Goal: Task Accomplishment & Management: Manage account settings

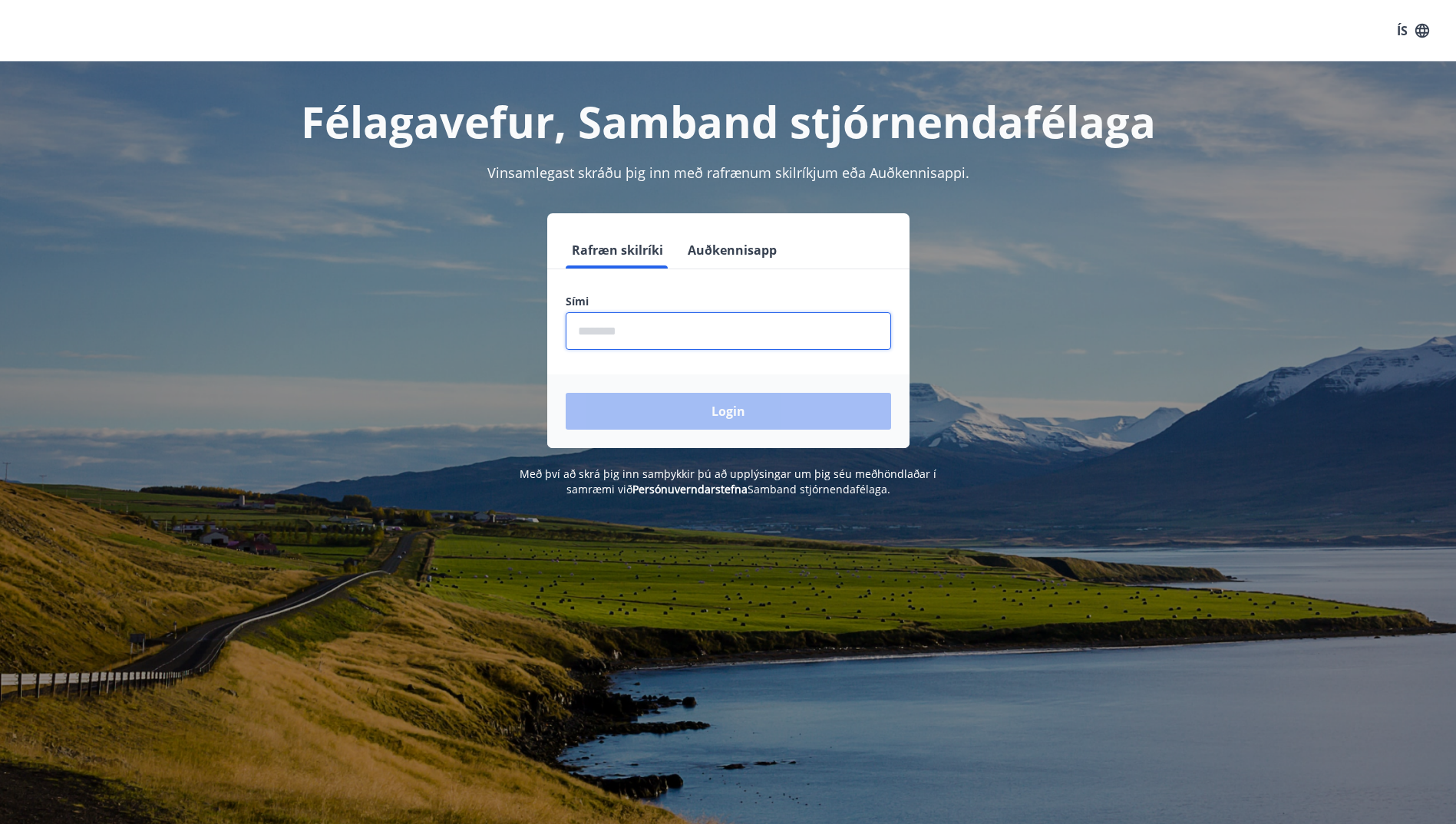
click at [577, 340] on input "phone" at bounding box center [728, 331] width 325 height 38
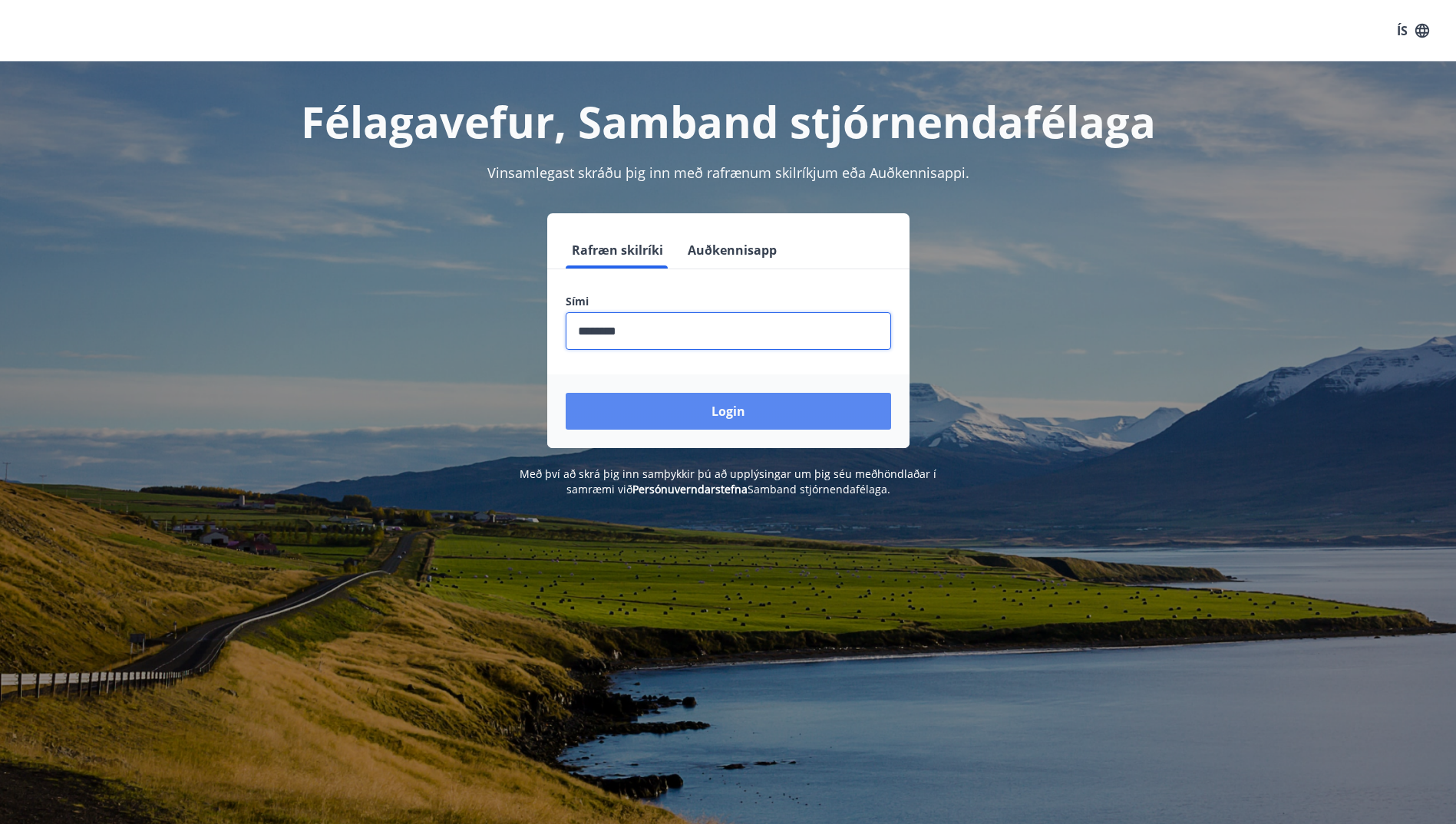
type input "********"
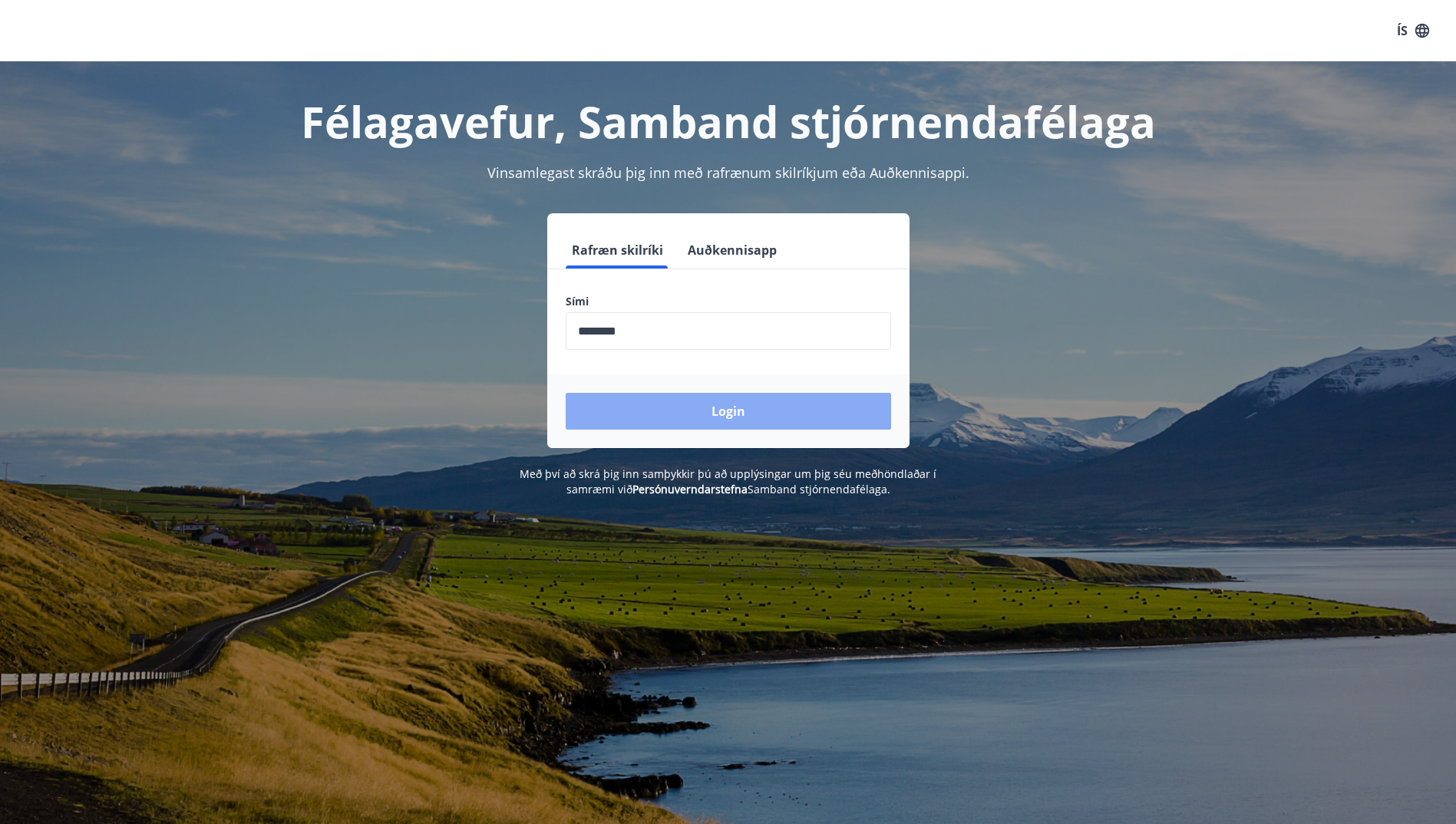
click at [734, 404] on button "Login" at bounding box center [728, 411] width 325 height 37
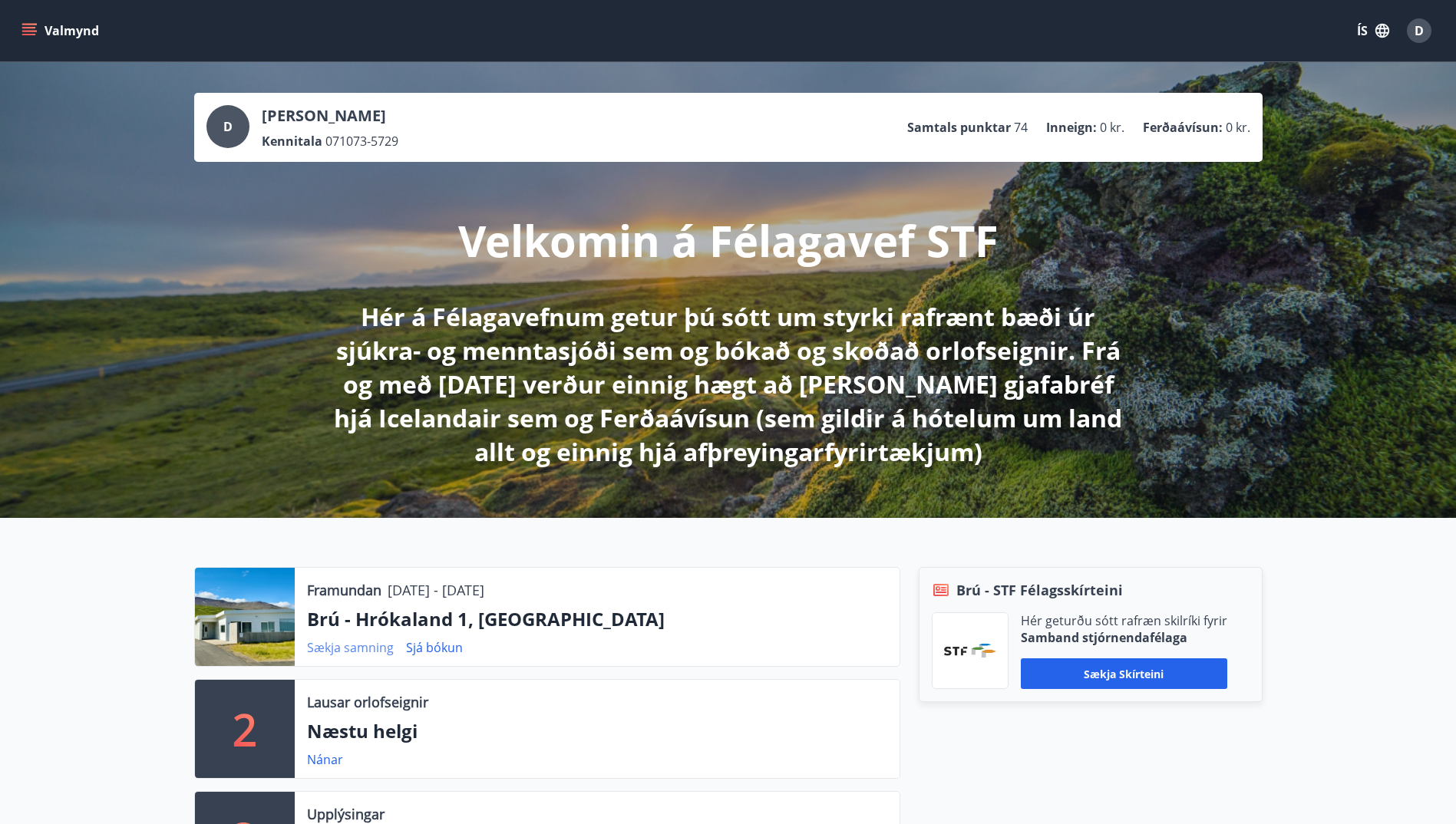
click at [343, 654] on link "Sækja samning" at bounding box center [351, 648] width 87 height 17
click at [1420, 32] on span "D" at bounding box center [1419, 31] width 9 height 17
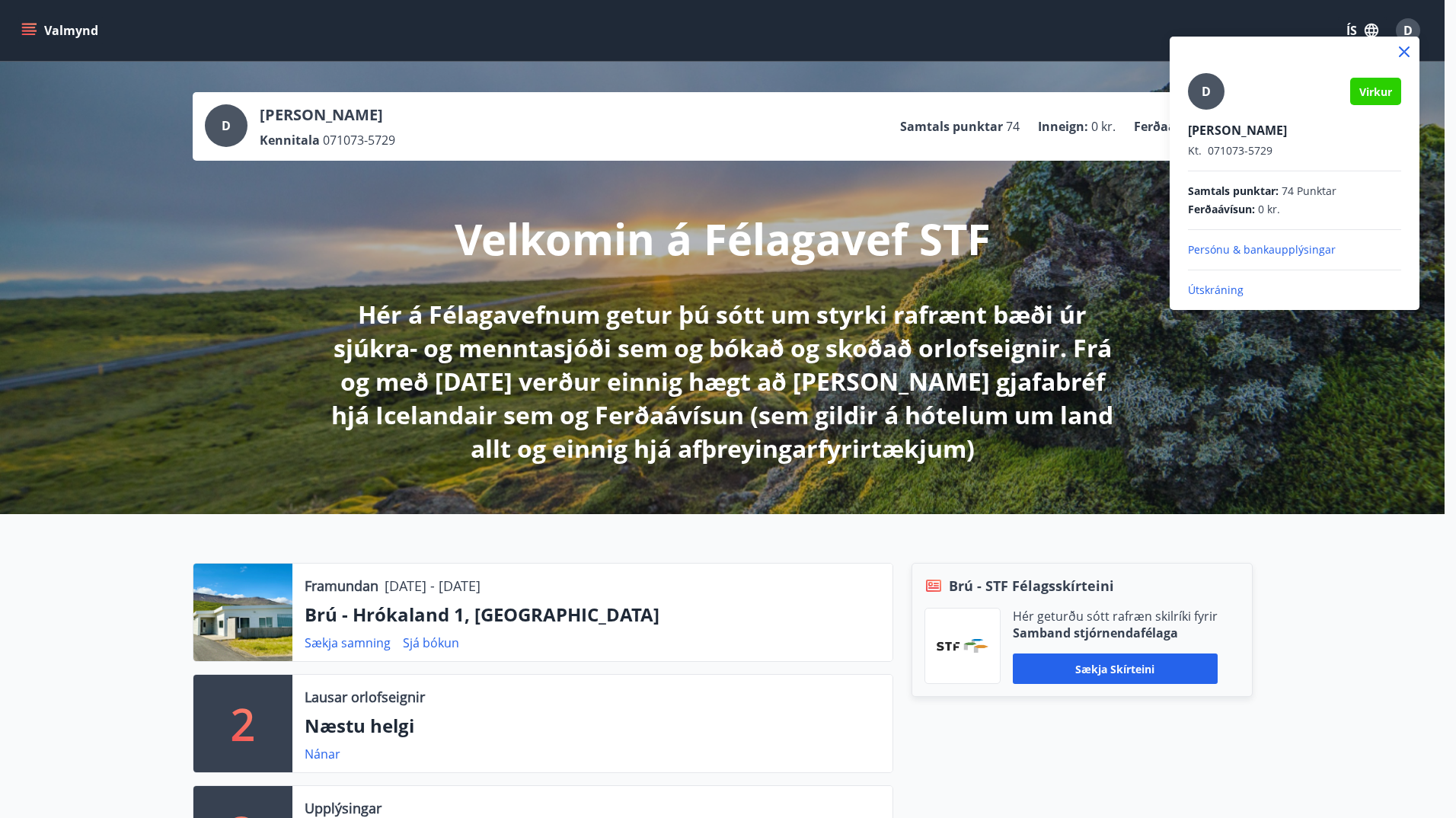
drag, startPoint x: 1216, startPoint y: 291, endPoint x: 1195, endPoint y: 287, distance: 21.4
click at [1214, 291] on p "Útskráning" at bounding box center [1294, 291] width 213 height 15
